Goal: Subscribe to service/newsletter

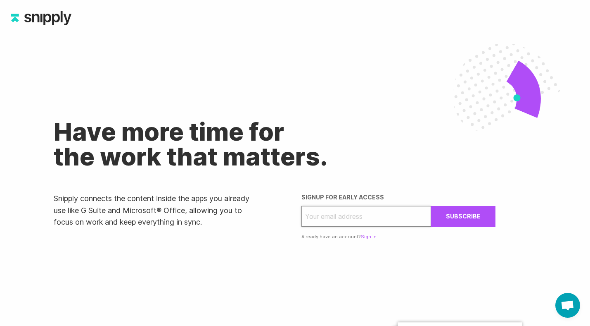
click at [331, 220] on input "email" at bounding box center [367, 216] width 130 height 21
type input "[PERSON_NAME][EMAIL_ADDRESS][DOMAIN_NAME]"
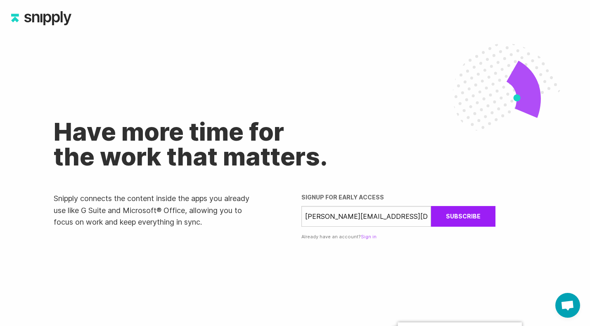
click at [455, 209] on button "Subscribe" at bounding box center [463, 216] width 64 height 21
click at [369, 237] on link "Sign in" at bounding box center [369, 236] width 16 height 6
click at [365, 236] on link "Sign in" at bounding box center [369, 236] width 16 height 6
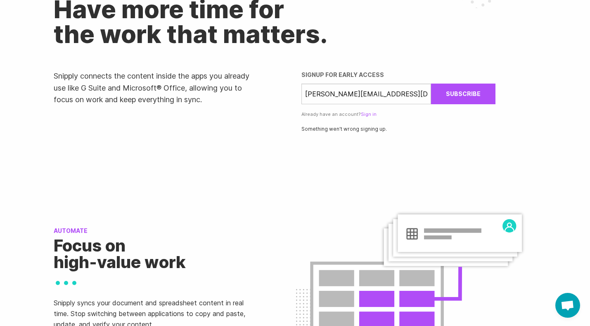
scroll to position [105, 0]
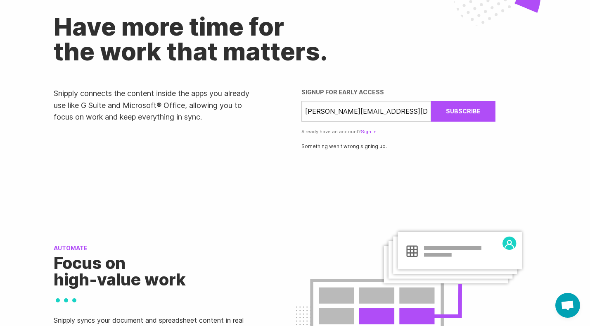
click at [364, 134] on link "Sign in" at bounding box center [369, 132] width 16 height 6
click at [364, 133] on link "Sign in" at bounding box center [369, 132] width 16 height 6
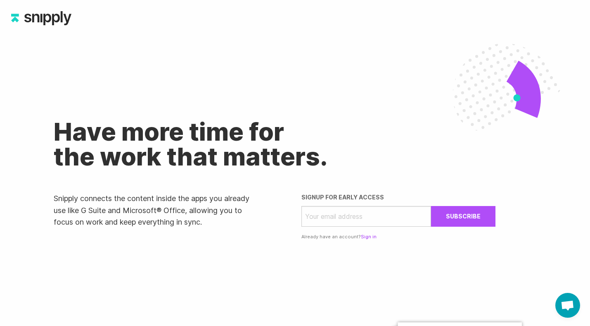
click at [366, 235] on link "Sign in" at bounding box center [369, 236] width 16 height 6
click at [365, 237] on link "Sign in" at bounding box center [369, 236] width 16 height 6
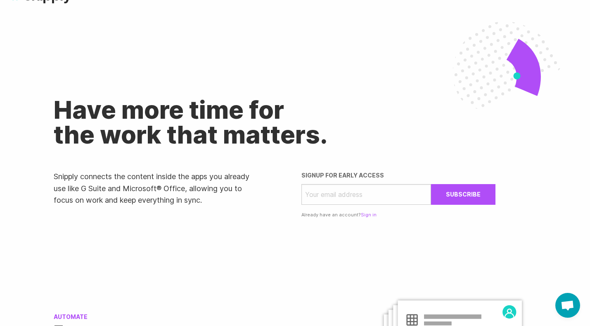
scroll to position [6, 0]
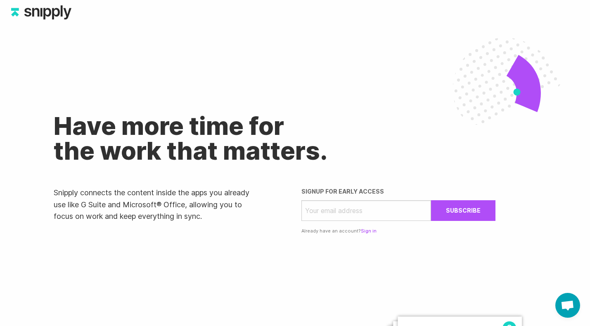
click at [361, 231] on link "Sign in" at bounding box center [369, 231] width 16 height 6
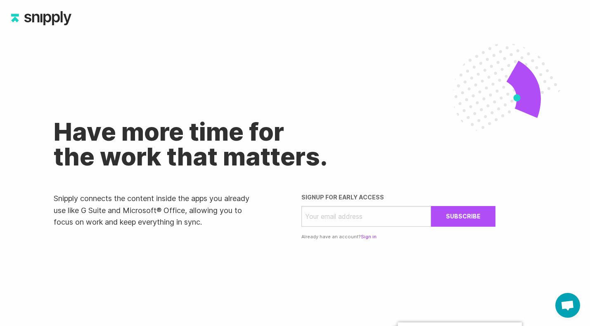
click at [363, 236] on link "Sign in" at bounding box center [369, 236] width 16 height 6
click at [365, 237] on link "Sign in" at bounding box center [369, 236] width 16 height 6
click at [364, 234] on link "Sign in" at bounding box center [369, 236] width 16 height 6
click at [364, 237] on link "Sign in" at bounding box center [369, 236] width 16 height 6
click at [362, 238] on link "Sign in" at bounding box center [369, 236] width 16 height 6
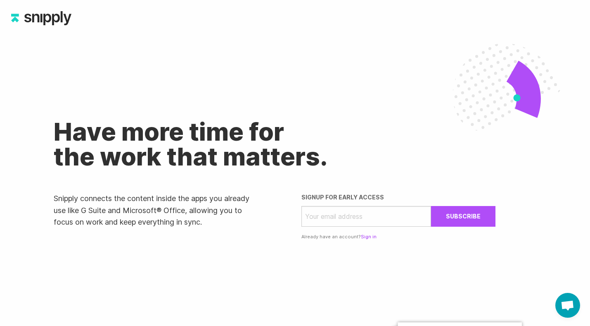
click at [364, 238] on link "Sign in" at bounding box center [369, 236] width 16 height 6
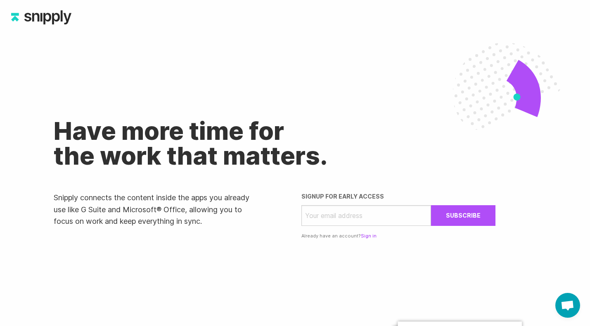
scroll to position [2, 0]
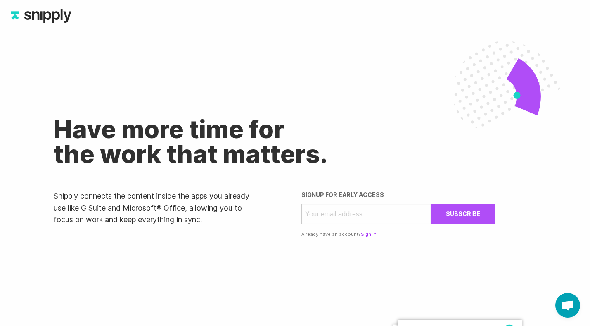
click at [364, 234] on link "Sign in" at bounding box center [369, 234] width 16 height 6
